Goal: Find specific page/section: Find specific page/section

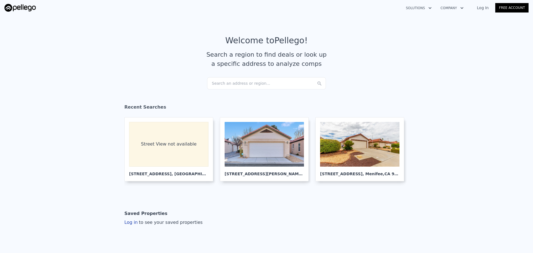
click at [247, 83] on div "Search an address or region..." at bounding box center [266, 83] width 119 height 12
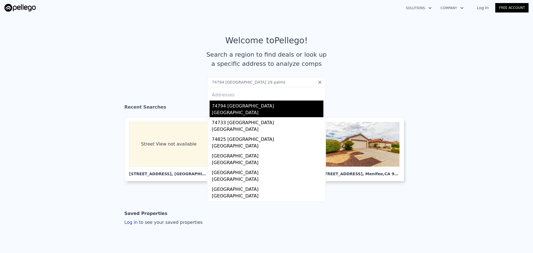
type input "74794 [GEOGRAPHIC_DATA] 29 palms"
click at [238, 108] on div "74794 [GEOGRAPHIC_DATA]" at bounding box center [268, 105] width 112 height 9
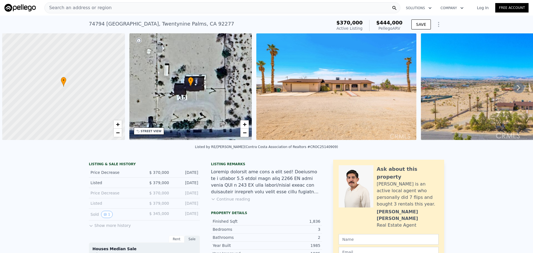
scroll to position [0, 2]
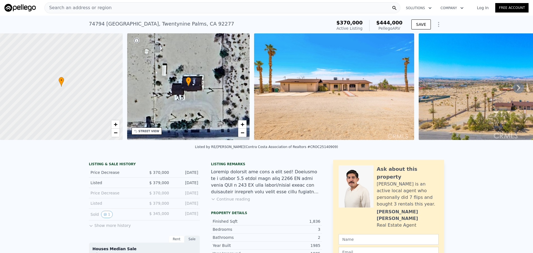
click at [180, 3] on div "Search an address or region" at bounding box center [222, 7] width 356 height 11
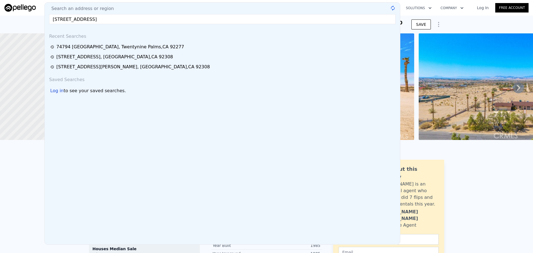
type input "[STREET_ADDRESS]"
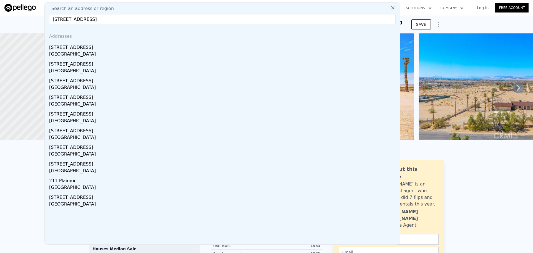
drag, startPoint x: 90, startPoint y: 53, endPoint x: 176, endPoint y: 0, distance: 100.9
click at [90, 53] on div "[GEOGRAPHIC_DATA]" at bounding box center [223, 55] width 349 height 8
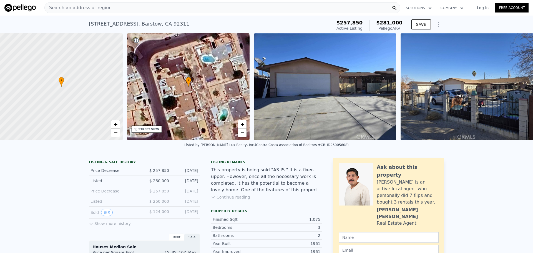
scroll to position [0, 2]
